Goal: Find specific page/section: Find specific page/section

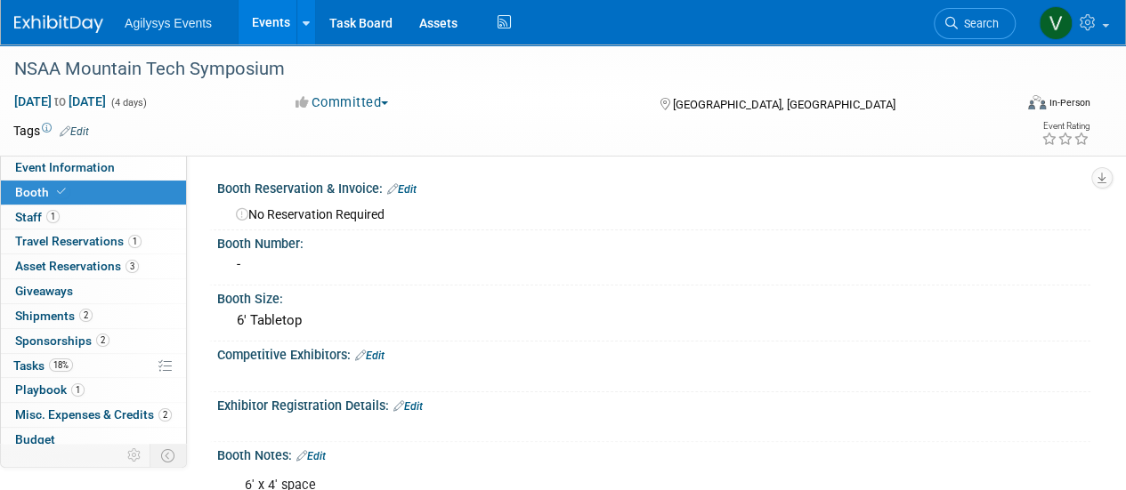
click at [64, 28] on img at bounding box center [58, 24] width 89 height 18
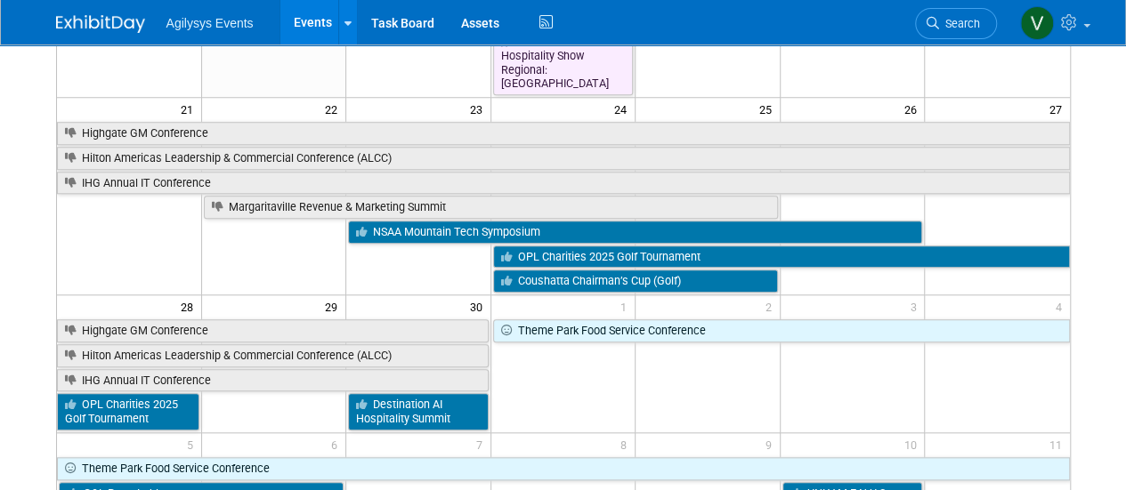
scroll to position [424, 0]
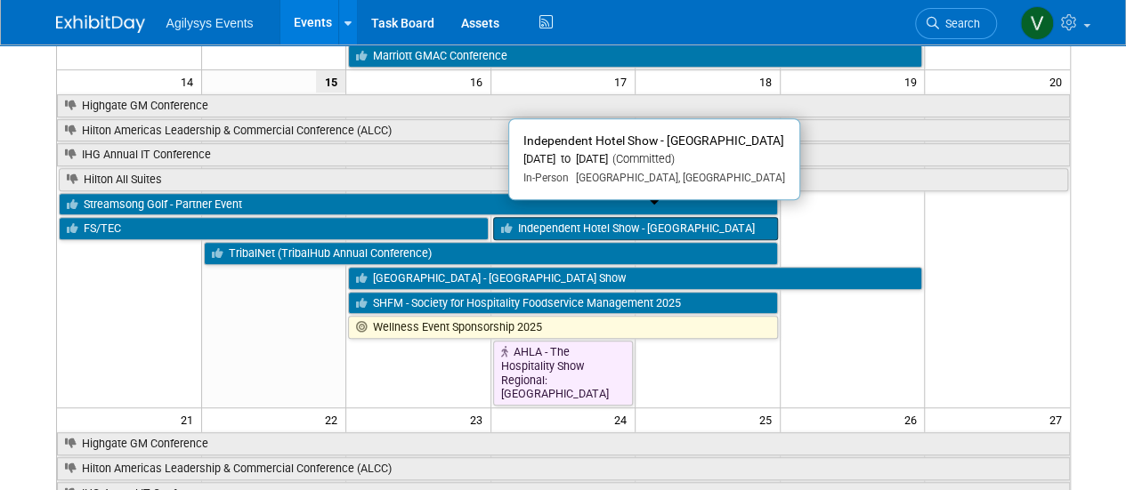
click at [661, 223] on link "Independent Hotel Show - Miami" at bounding box center [635, 228] width 285 height 23
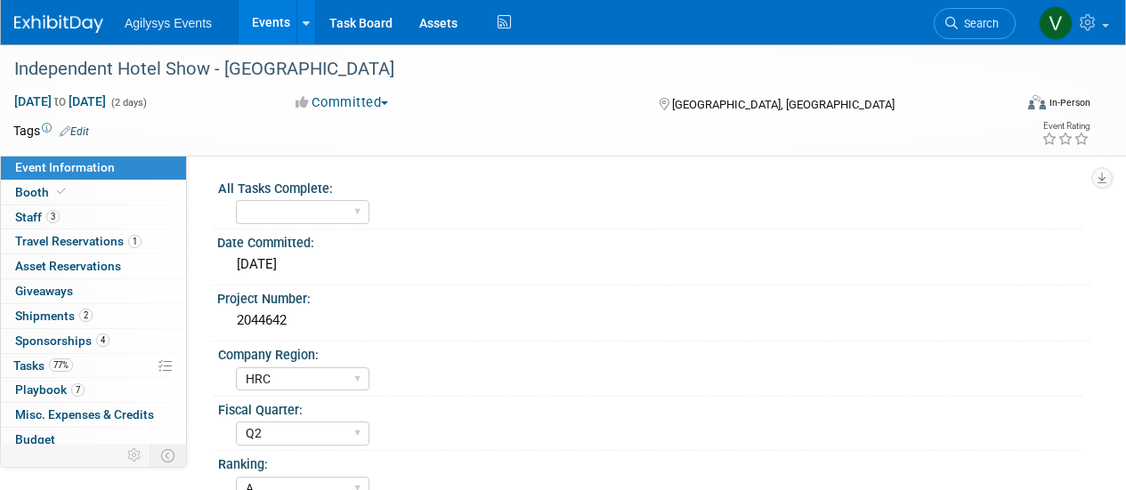
select select "HRC"
select select "Q2"
select select "A"
select select "Yes"
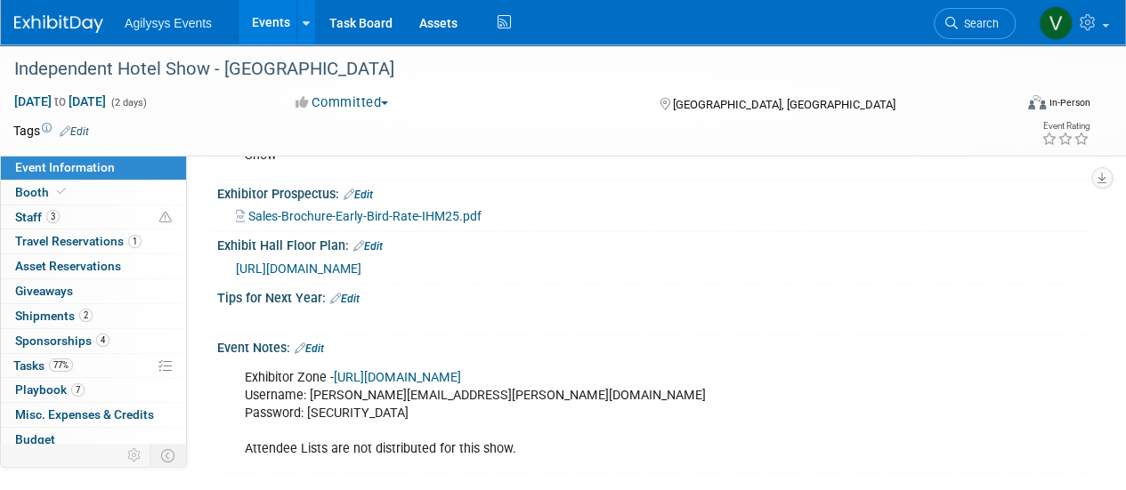
scroll to position [1068, 0]
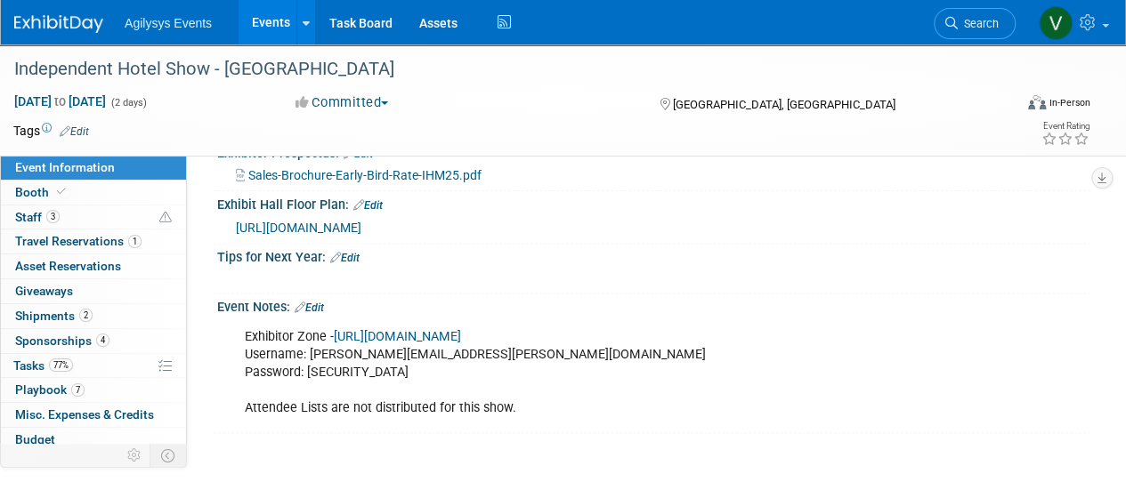
click at [461, 344] on link "https://independenthotelshow.us/__zone/login" at bounding box center [397, 336] width 127 height 15
